Goal: Information Seeking & Learning: Learn about a topic

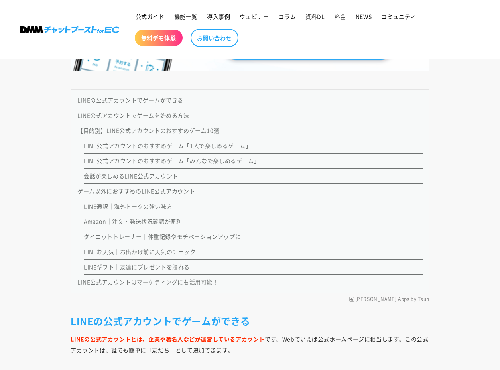
scroll to position [621, 0]
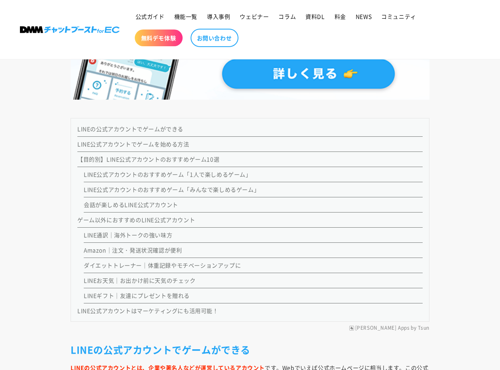
click at [174, 189] on link "LINE公式アカウントのおすすめゲーム「みんなで楽しめるゲーム」" at bounding box center [172, 190] width 176 height 8
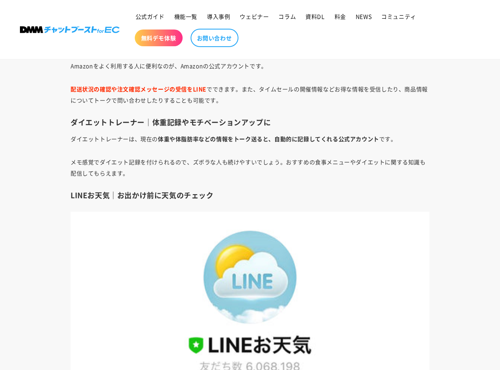
scroll to position [5662, 0]
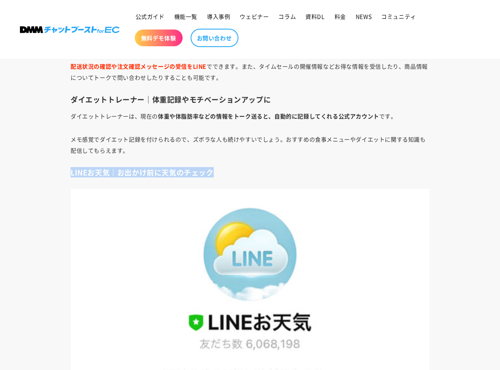
drag, startPoint x: 57, startPoint y: 170, endPoint x: 238, endPoint y: 177, distance: 181.3
click at [238, 177] on h3 "LINEお天気｜お出かけ前に天気のチェック" at bounding box center [250, 172] width 359 height 9
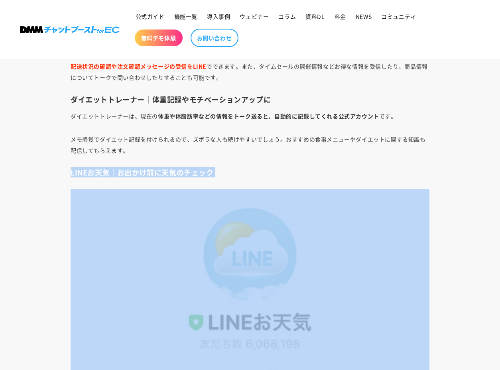
drag, startPoint x: 238, startPoint y: 177, endPoint x: 77, endPoint y: 176, distance: 160.8
click at [77, 176] on h3 "LINEお天気｜お出かけ前に天気のチェック" at bounding box center [250, 172] width 359 height 9
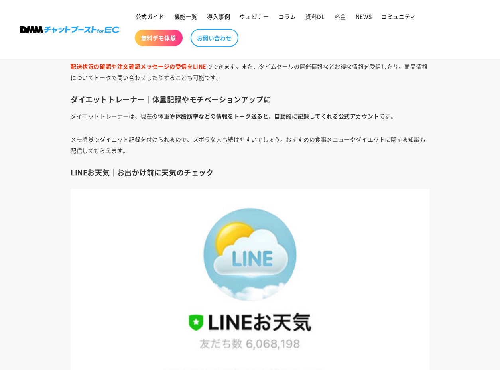
click at [75, 175] on h3 "LINEお天気｜お出かけ前に天気のチェック" at bounding box center [250, 172] width 359 height 9
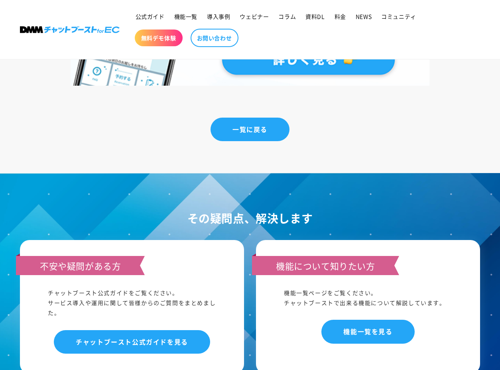
scroll to position [6716, 0]
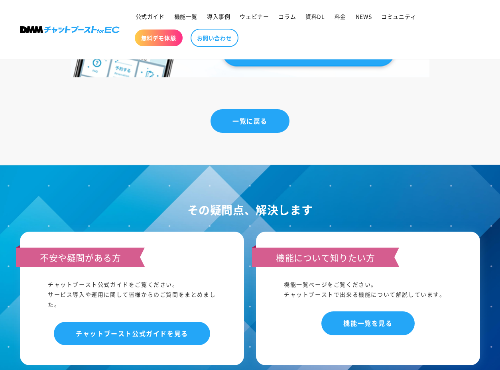
click at [67, 141] on div "一覧に戻る" at bounding box center [250, 126] width 500 height 75
